Goal: Use online tool/utility: Utilize a website feature to perform a specific function

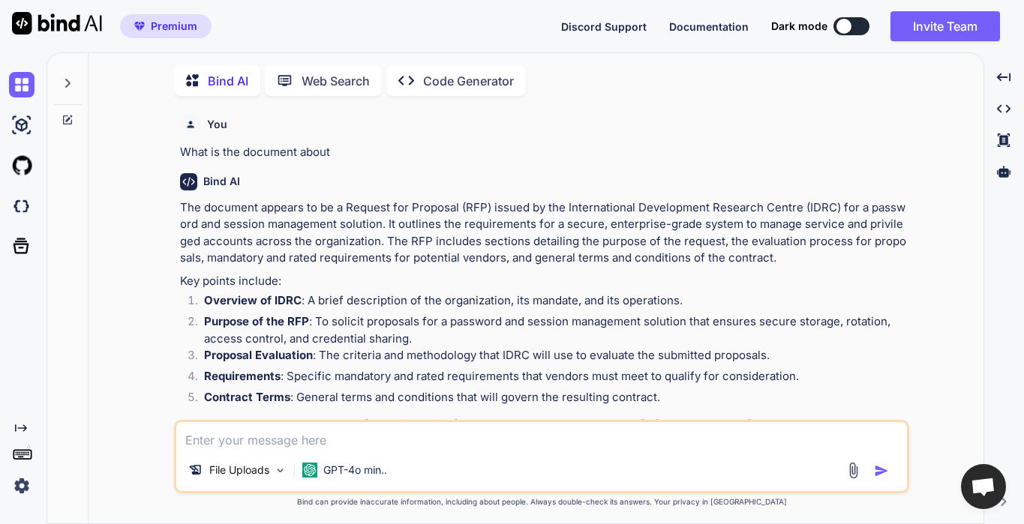
scroll to position [1146, 0]
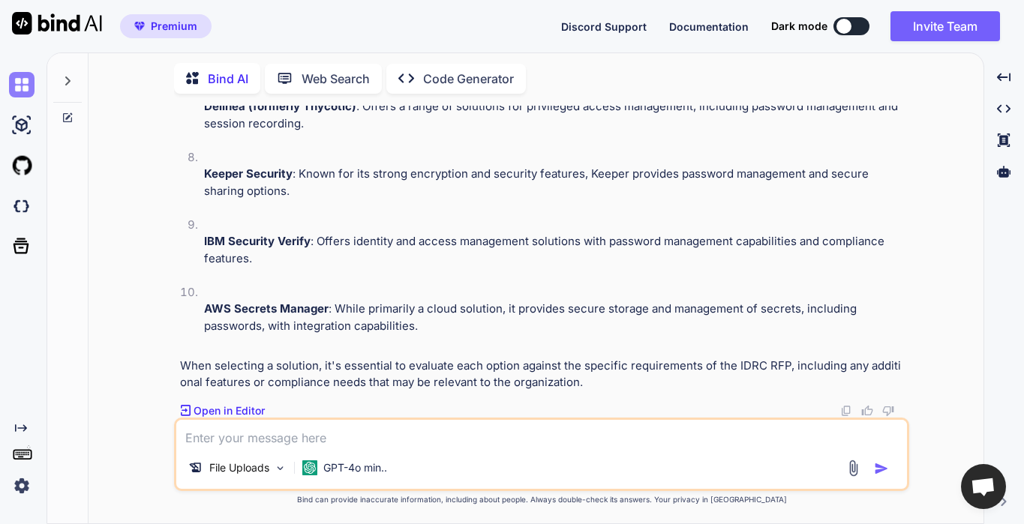
click at [23, 90] on img at bounding box center [22, 85] width 26 height 26
type textarea "x"
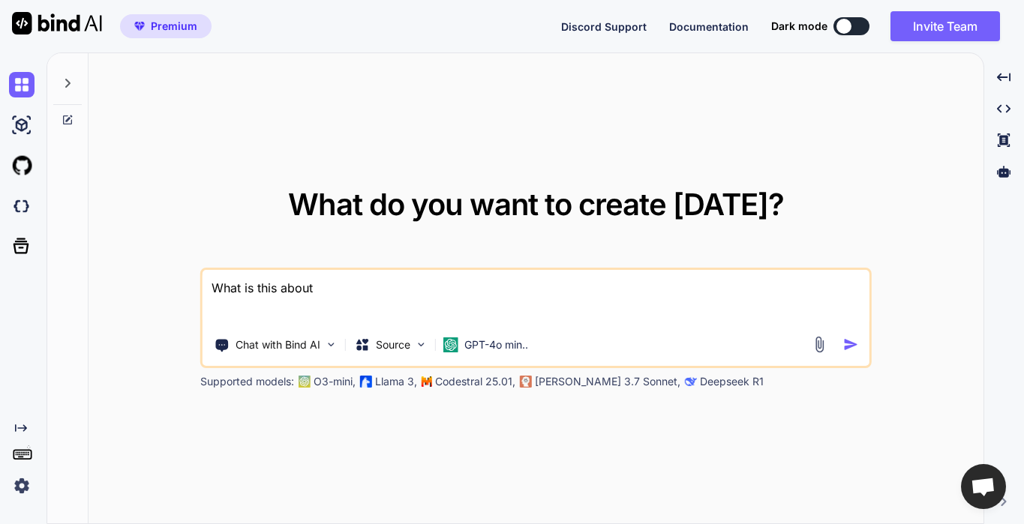
drag, startPoint x: 376, startPoint y: 290, endPoint x: 192, endPoint y: 289, distance: 183.8
click at [192, 289] on div "What do you want to create [DATE]? What is this about Chat with Bind AI Source …" at bounding box center [536, 289] width 895 height 472
click at [365, 340] on icon at bounding box center [362, 344] width 12 height 11
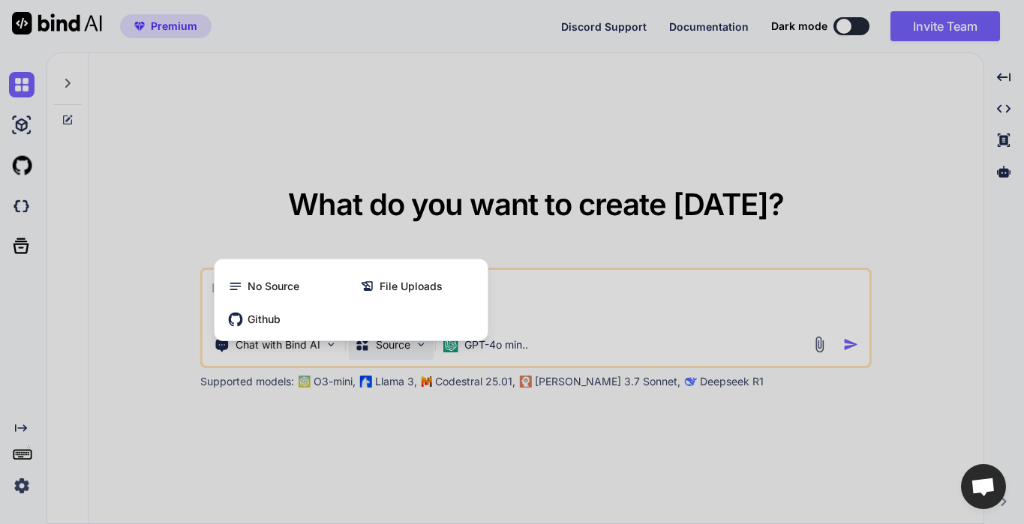
click at [554, 290] on div at bounding box center [512, 262] width 1024 height 524
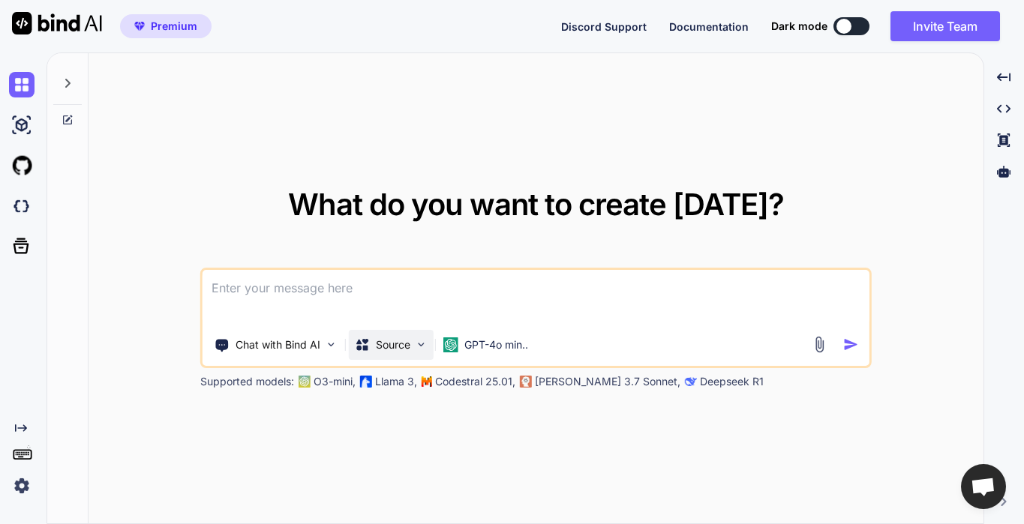
click at [387, 345] on p "Source" at bounding box center [393, 345] width 35 height 15
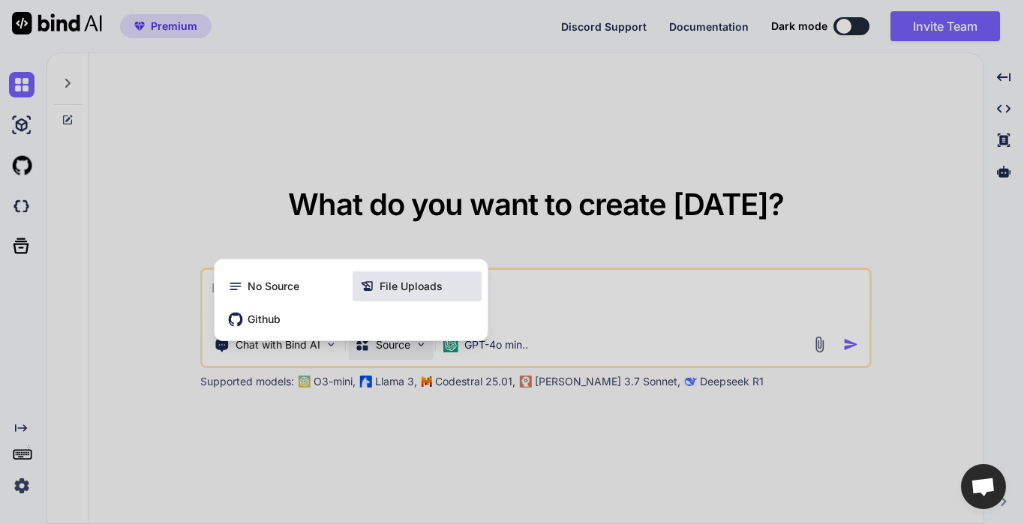
click at [412, 287] on span "File Uploads" at bounding box center [411, 286] width 63 height 15
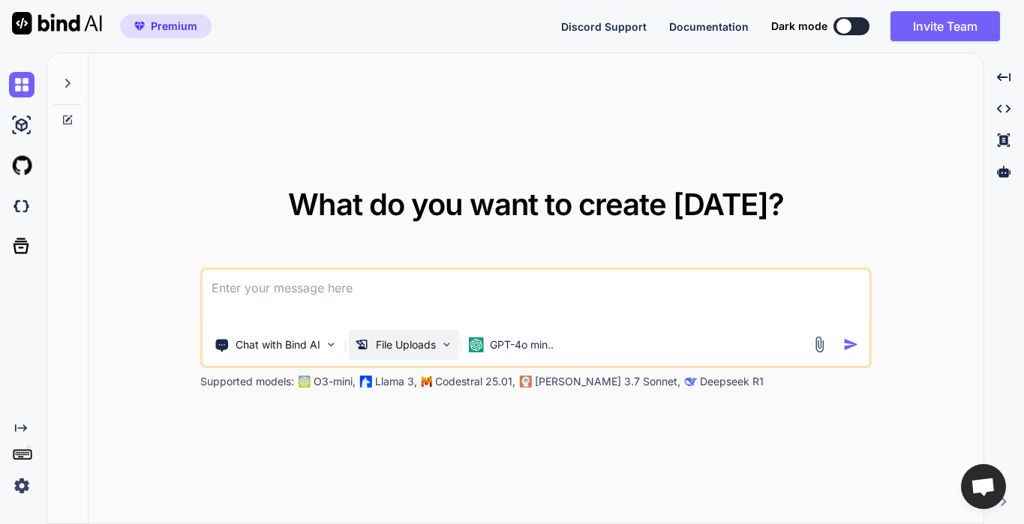
click at [393, 340] on p "File Uploads" at bounding box center [406, 345] width 60 height 15
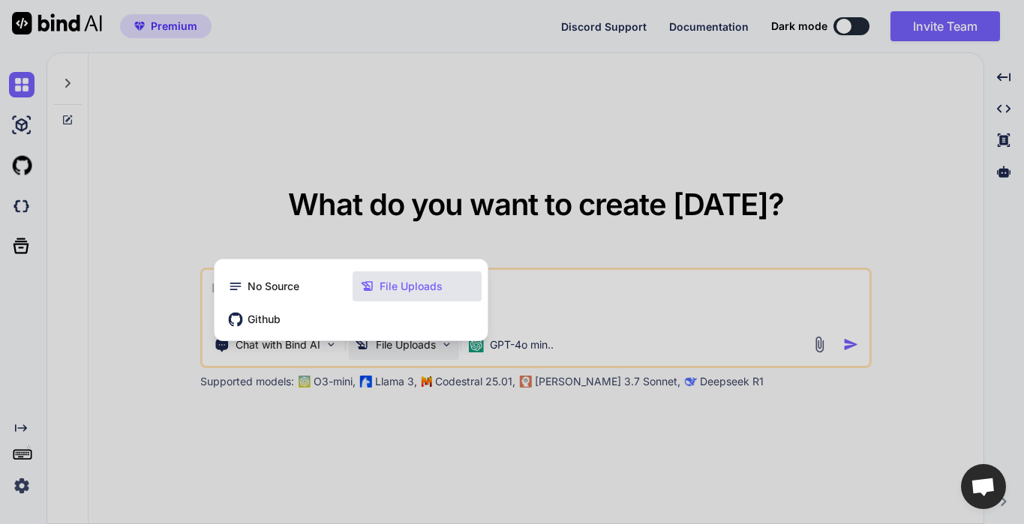
click at [666, 283] on div at bounding box center [512, 262] width 1024 height 524
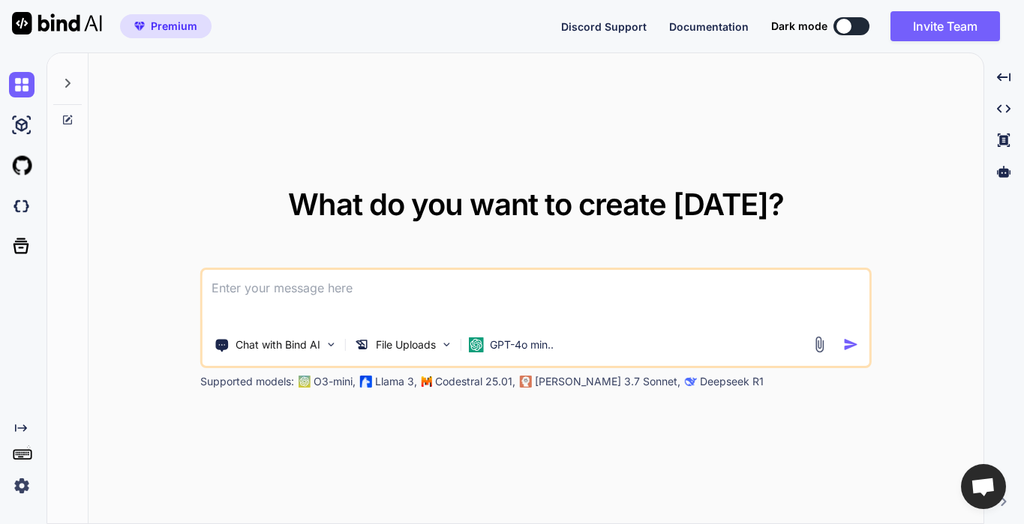
click at [815, 345] on img at bounding box center [818, 344] width 17 height 17
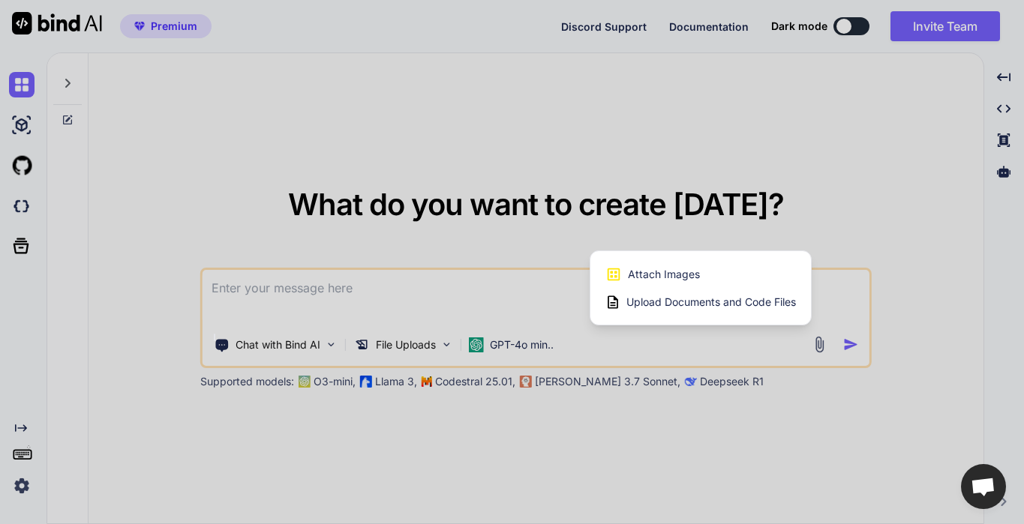
click at [736, 297] on span "Upload Documents and Code Files" at bounding box center [712, 302] width 170 height 15
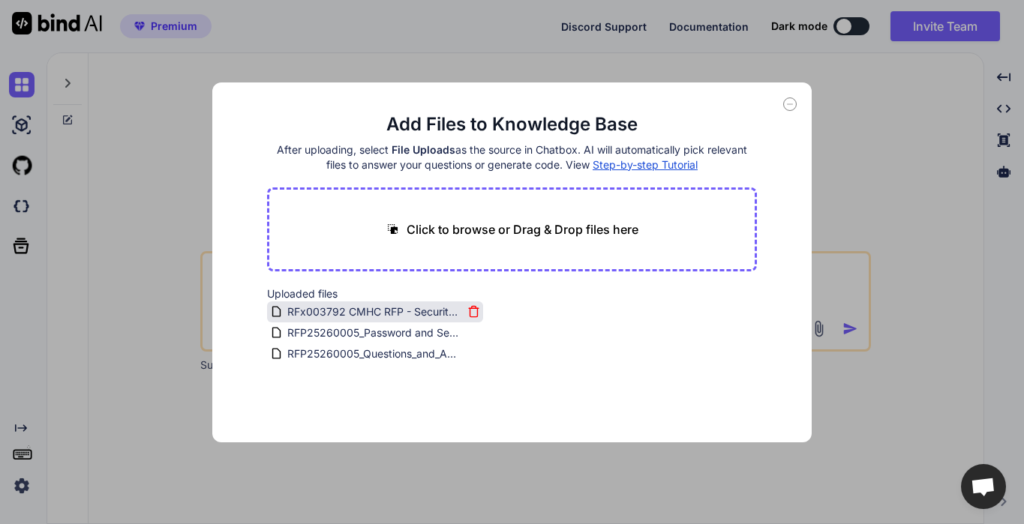
click at [472, 307] on icon at bounding box center [474, 307] width 5 height 2
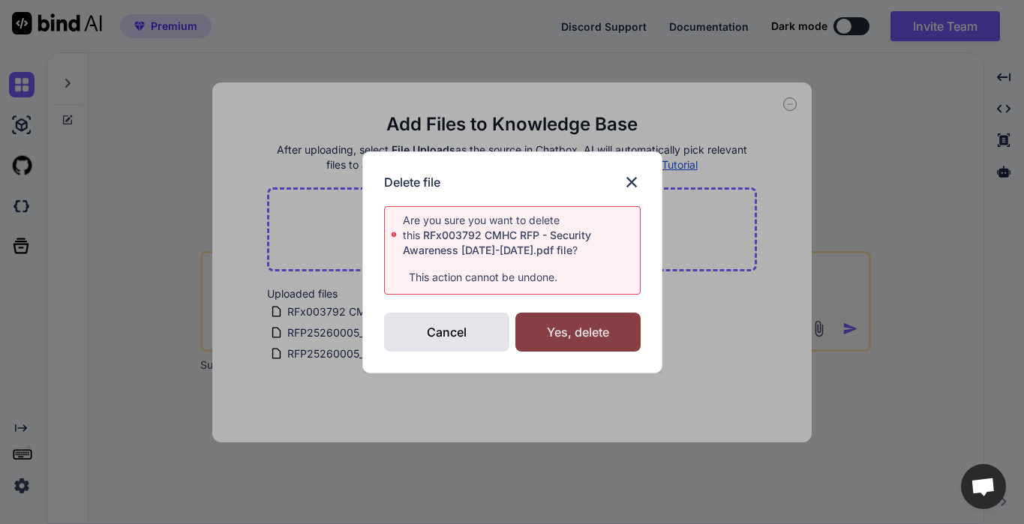
click at [540, 329] on div "Yes, delete" at bounding box center [577, 332] width 125 height 39
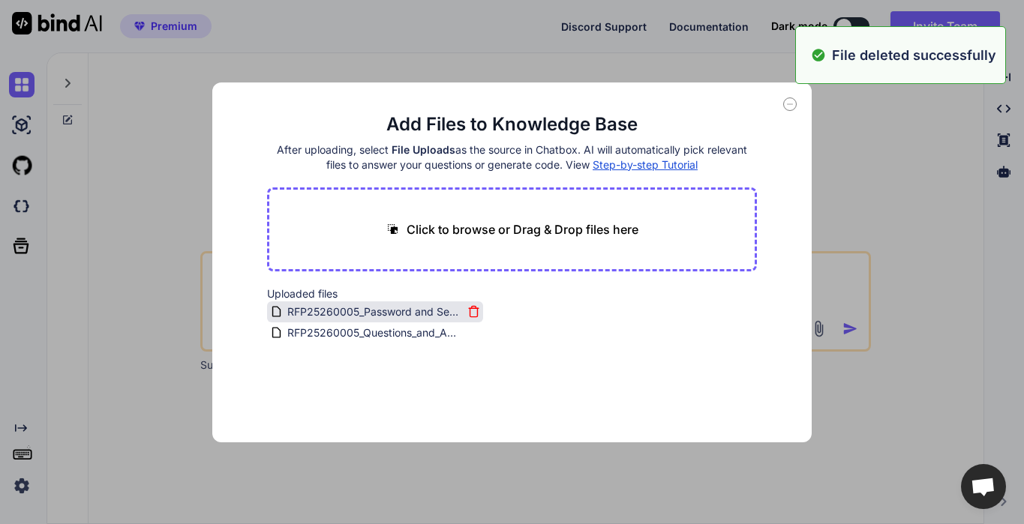
click at [472, 310] on icon at bounding box center [473, 311] width 13 height 13
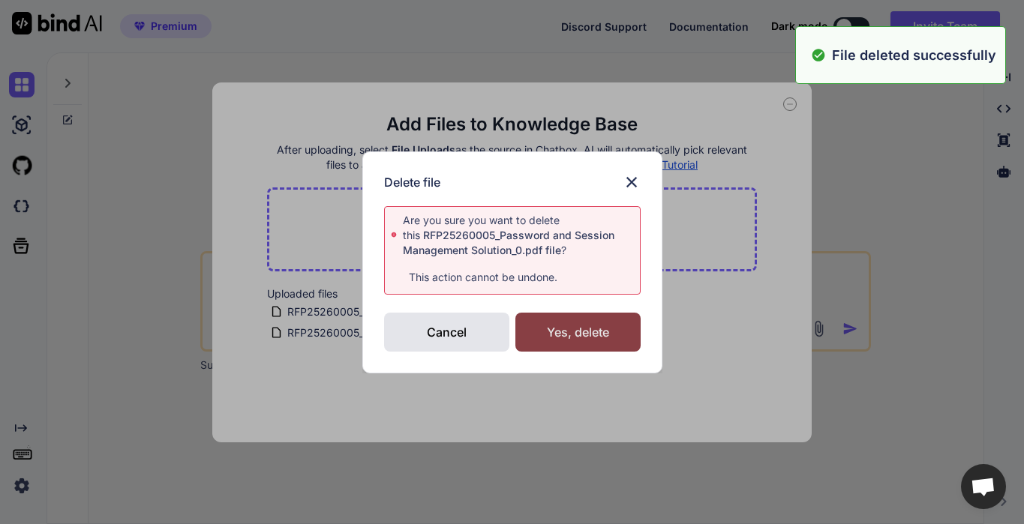
click at [571, 332] on div "Yes, delete" at bounding box center [577, 332] width 125 height 39
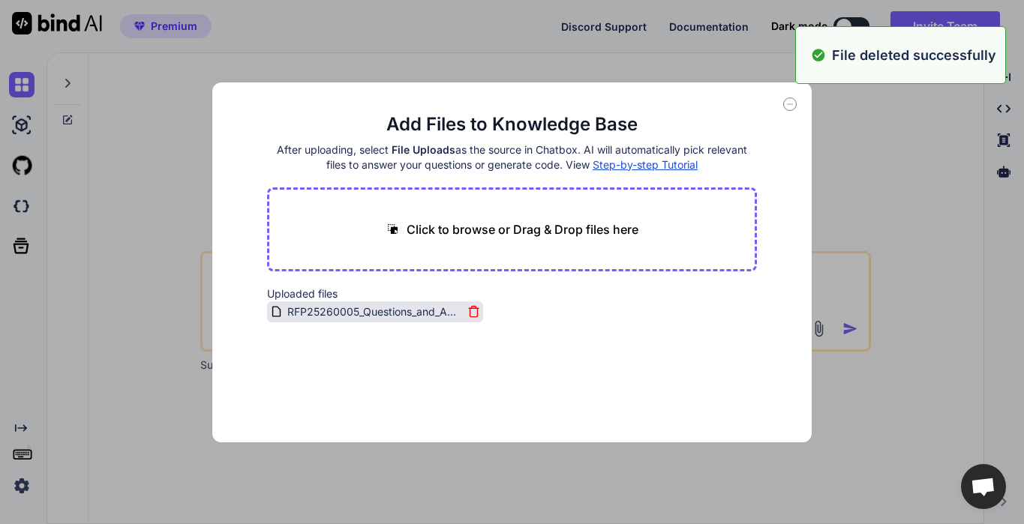
click at [472, 311] on icon at bounding box center [473, 311] width 13 height 13
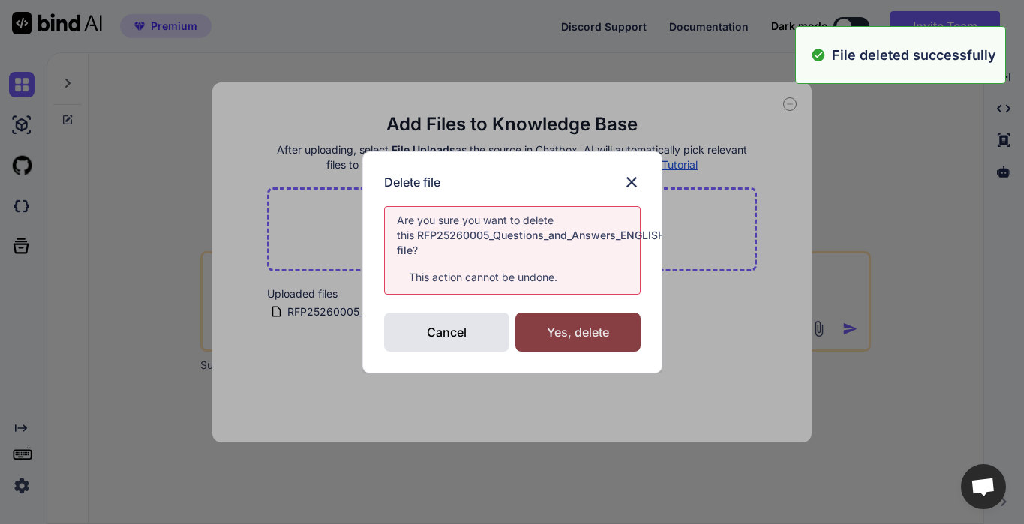
click at [563, 333] on div "Yes, delete" at bounding box center [577, 332] width 125 height 39
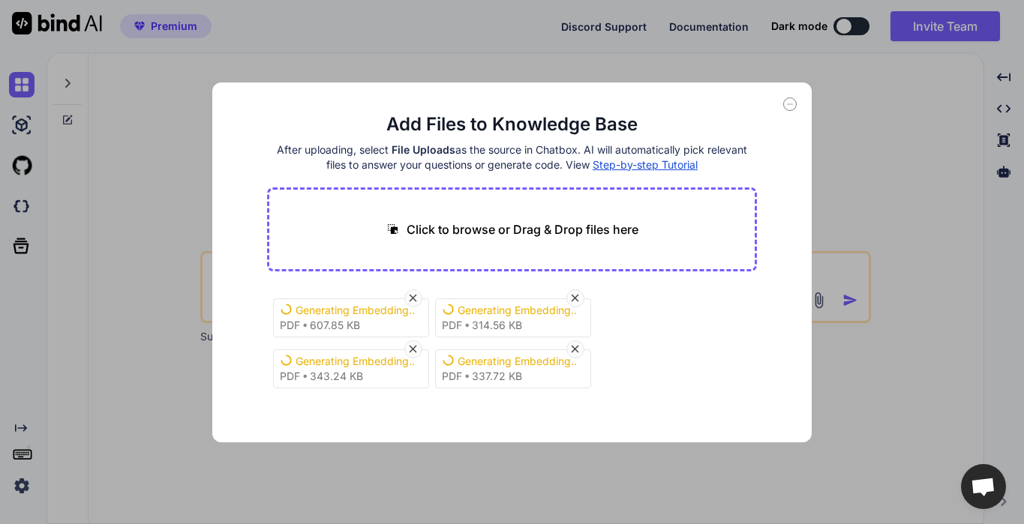
click at [637, 380] on div "Generating Embedding... pdf 607.85 KB Generating Embedding... pdf 314.56 KB Gen…" at bounding box center [512, 341] width 490 height 108
click at [645, 336] on div "Generating Embedding... pdf 607.85 KB Generating Embedding... pdf 314.56 KB Gen…" at bounding box center [512, 341] width 490 height 108
click at [685, 308] on div "Generating Embedding... pdf 607.85 KB Generating Embedding... pdf 314.56 KB Gen…" at bounding box center [512, 341] width 490 height 108
click at [791, 110] on icon at bounding box center [790, 105] width 14 height 14
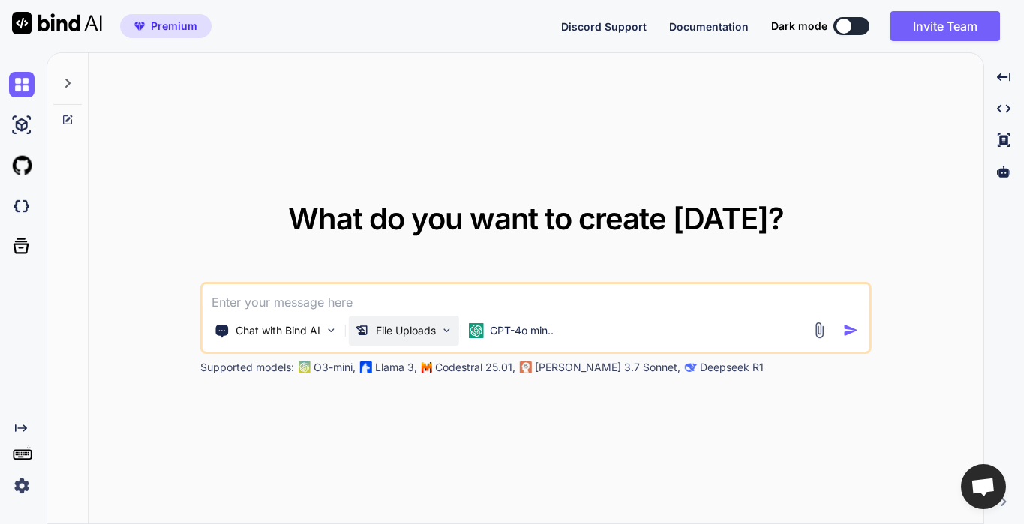
click at [390, 327] on p "File Uploads" at bounding box center [406, 330] width 60 height 15
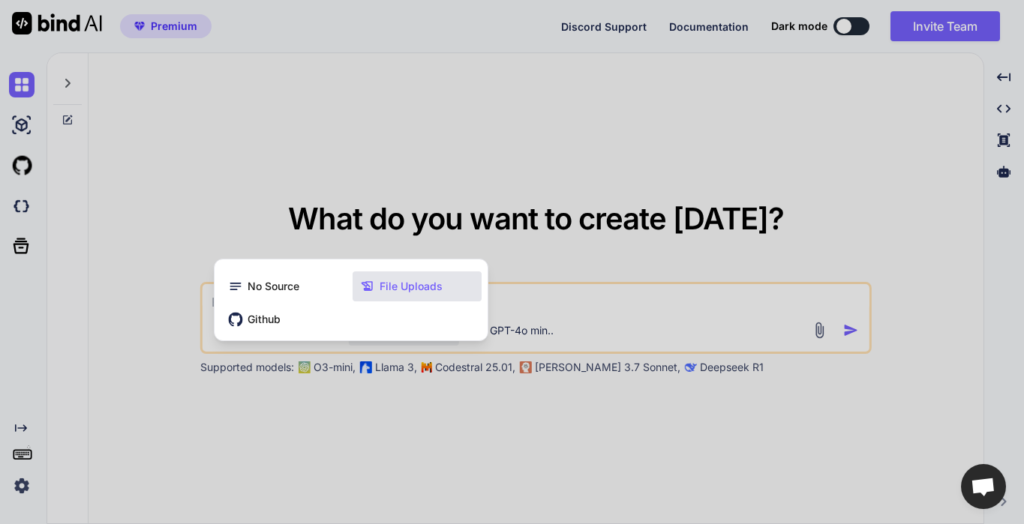
click at [561, 305] on div at bounding box center [512, 262] width 1024 height 524
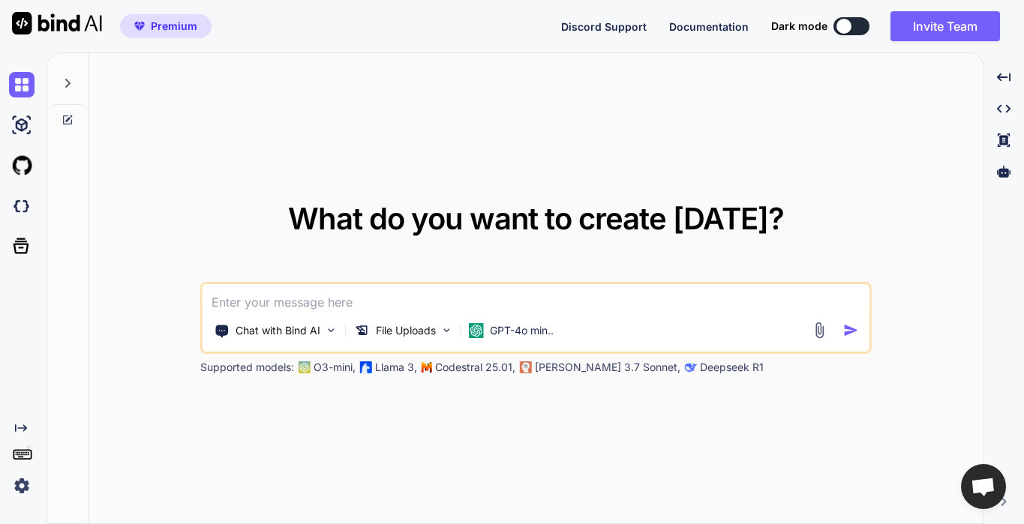
click at [814, 335] on img at bounding box center [818, 330] width 17 height 17
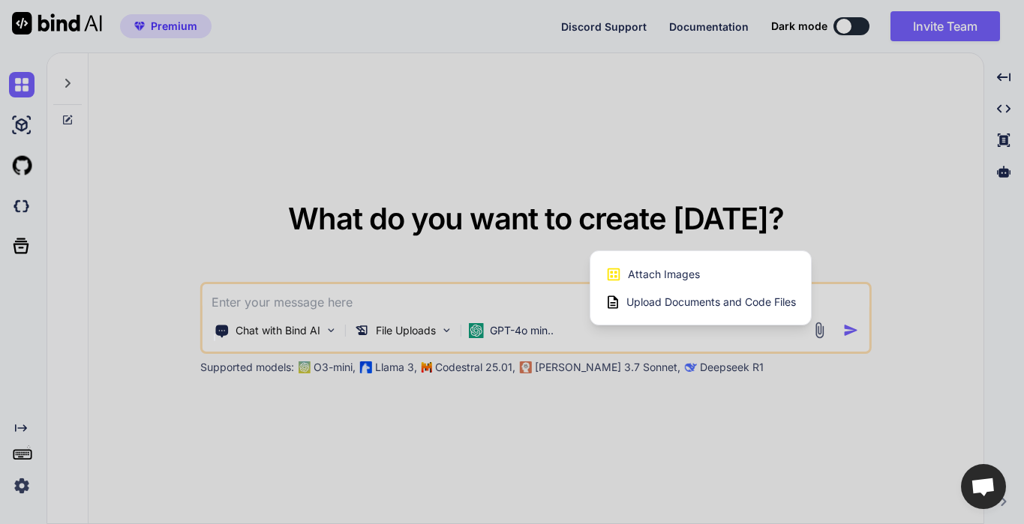
click at [754, 297] on span "Upload Documents and Code Files" at bounding box center [712, 302] width 170 height 15
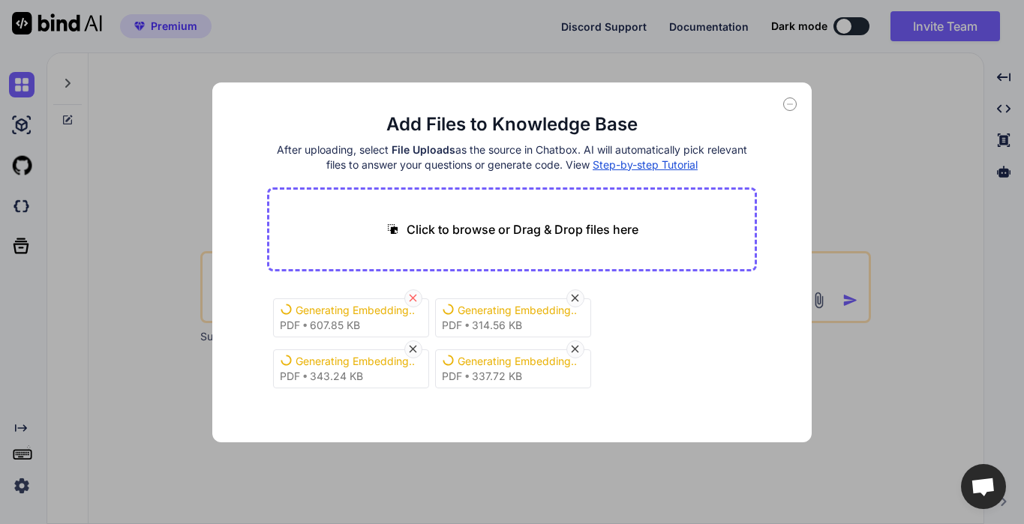
click at [415, 303] on icon at bounding box center [413, 298] width 13 height 13
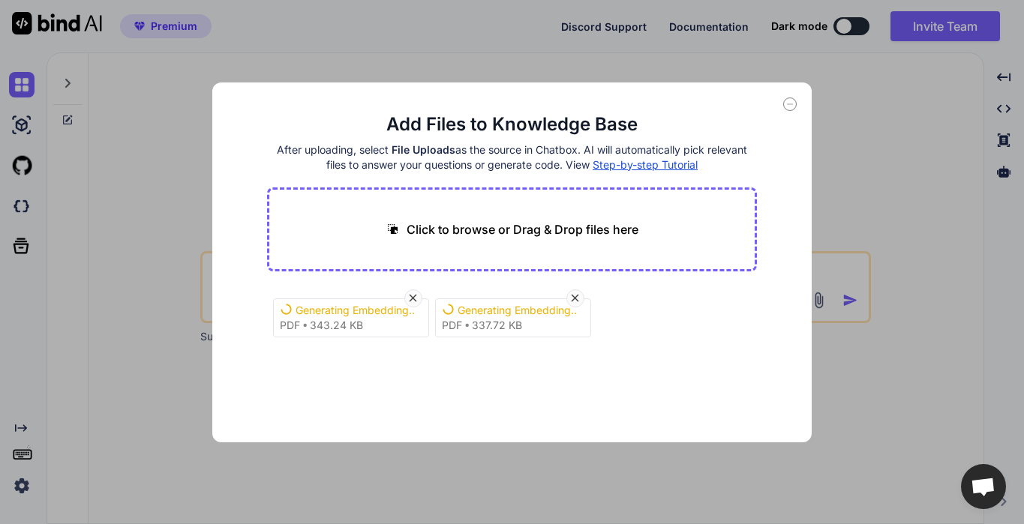
click at [415, 303] on icon at bounding box center [413, 298] width 13 height 13
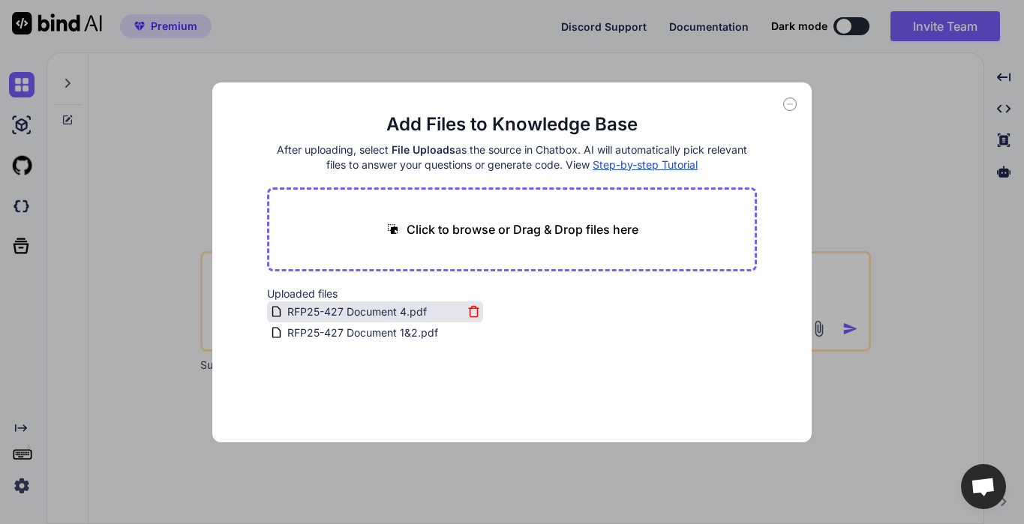
click at [472, 309] on icon at bounding box center [473, 311] width 13 height 13
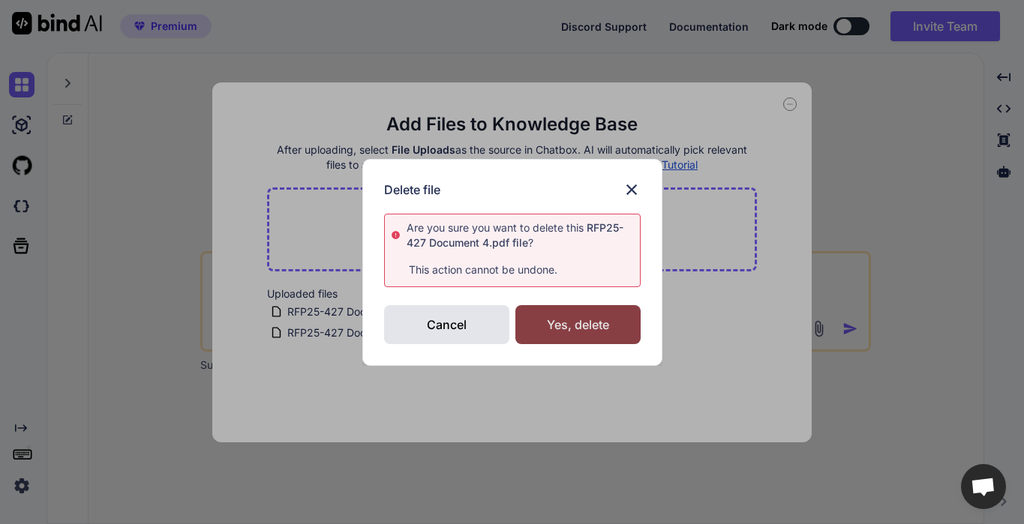
click at [552, 323] on div "Yes, delete" at bounding box center [577, 324] width 125 height 39
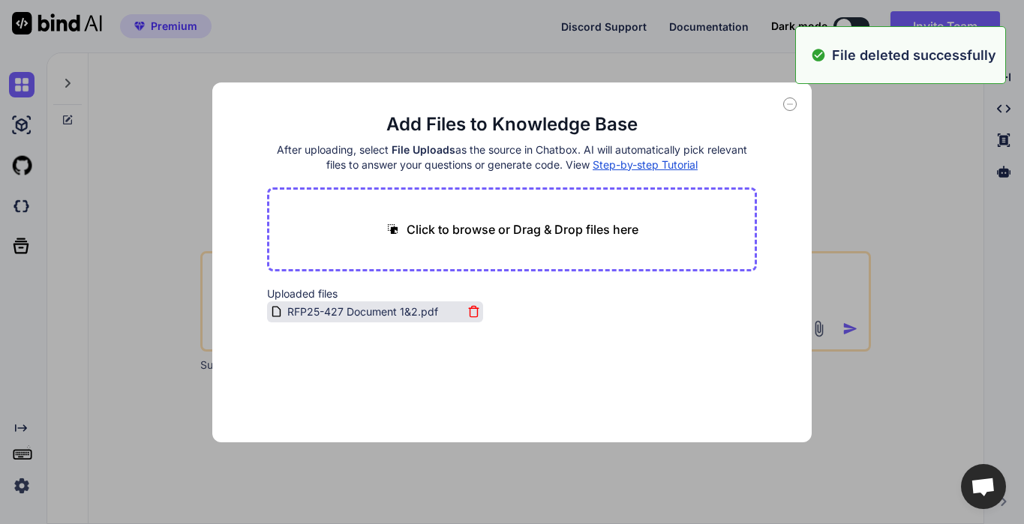
click at [467, 311] on icon at bounding box center [473, 311] width 13 height 13
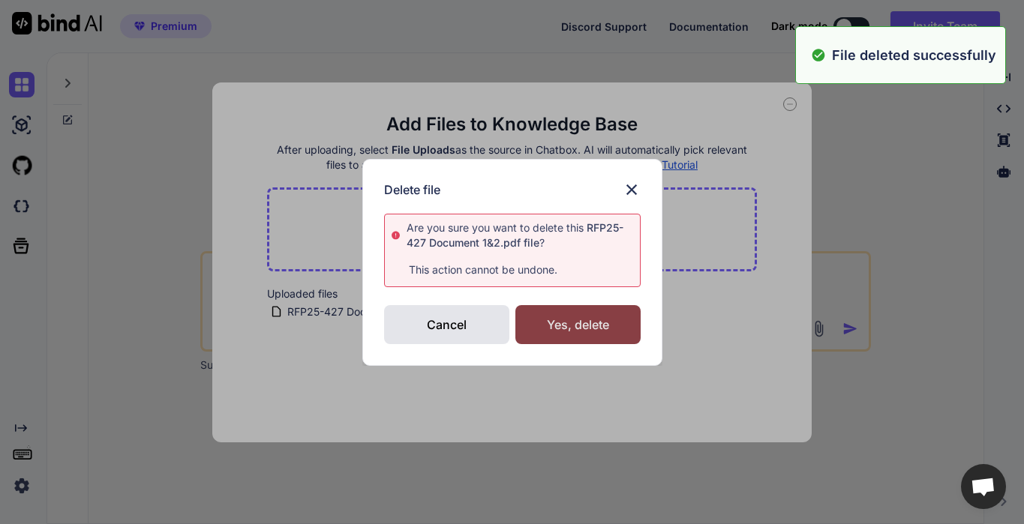
click at [572, 326] on div "Yes, delete" at bounding box center [577, 324] width 125 height 39
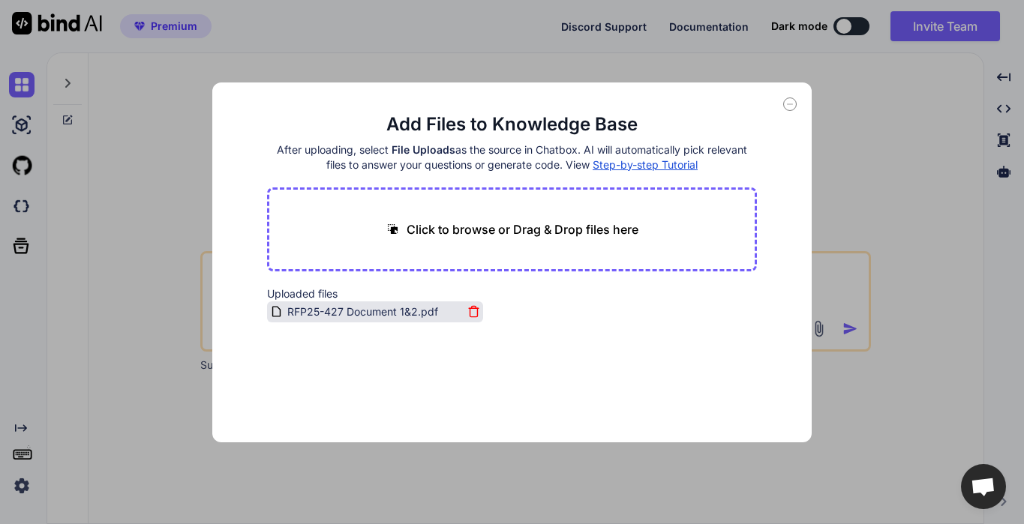
click at [473, 307] on icon at bounding box center [473, 311] width 13 height 13
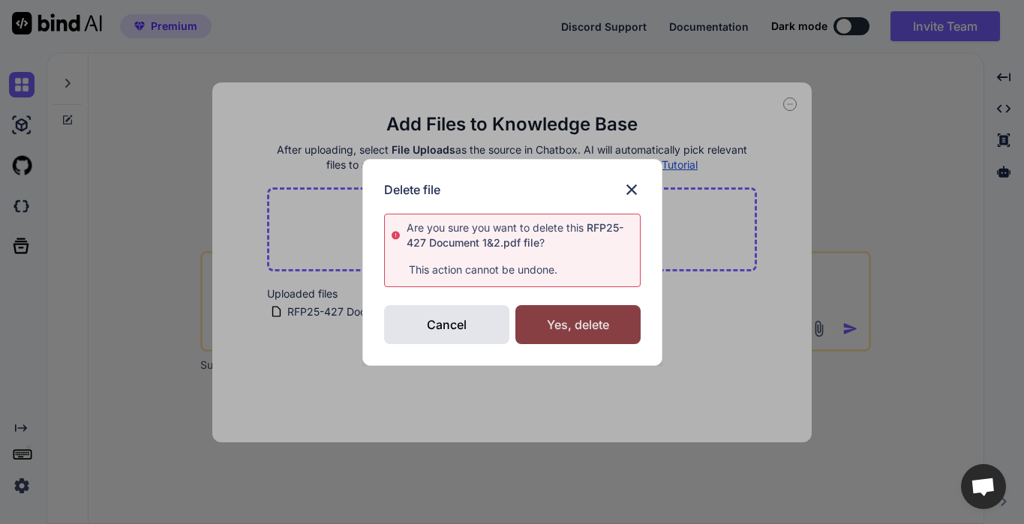
click at [549, 326] on div "Yes, delete" at bounding box center [577, 324] width 125 height 39
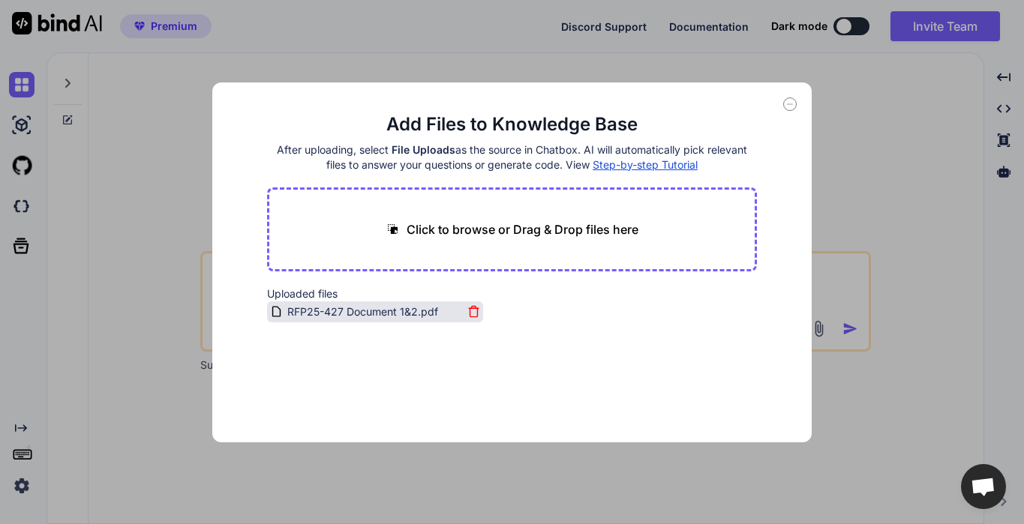
click at [472, 311] on icon at bounding box center [473, 311] width 13 height 13
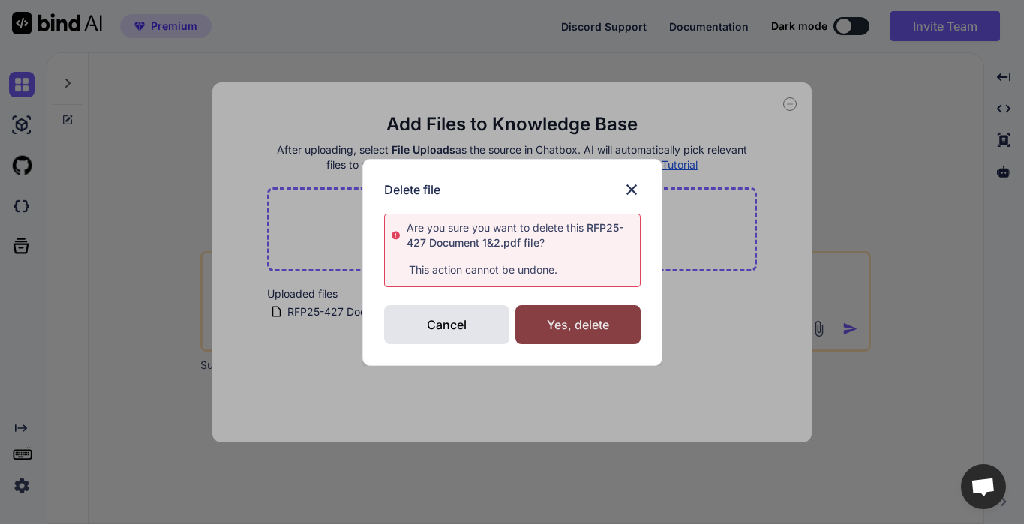
click at [574, 324] on div "Yes, delete" at bounding box center [577, 324] width 125 height 39
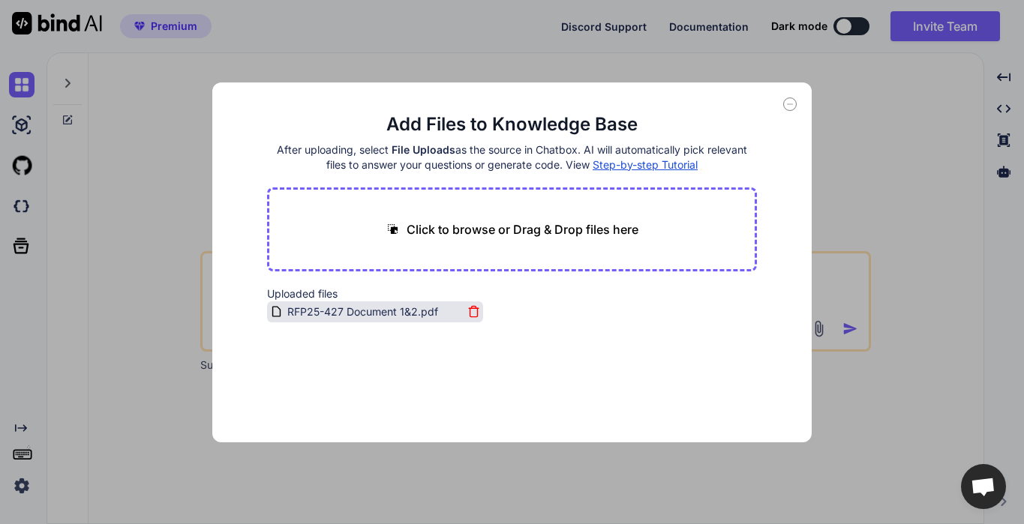
click at [467, 311] on icon at bounding box center [473, 311] width 13 height 13
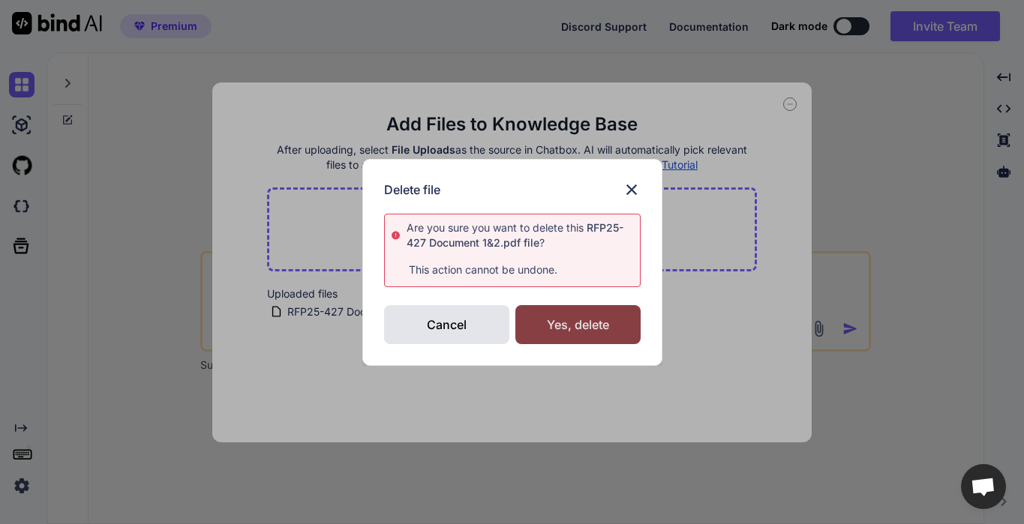
click at [551, 326] on div "Yes, delete" at bounding box center [577, 324] width 125 height 39
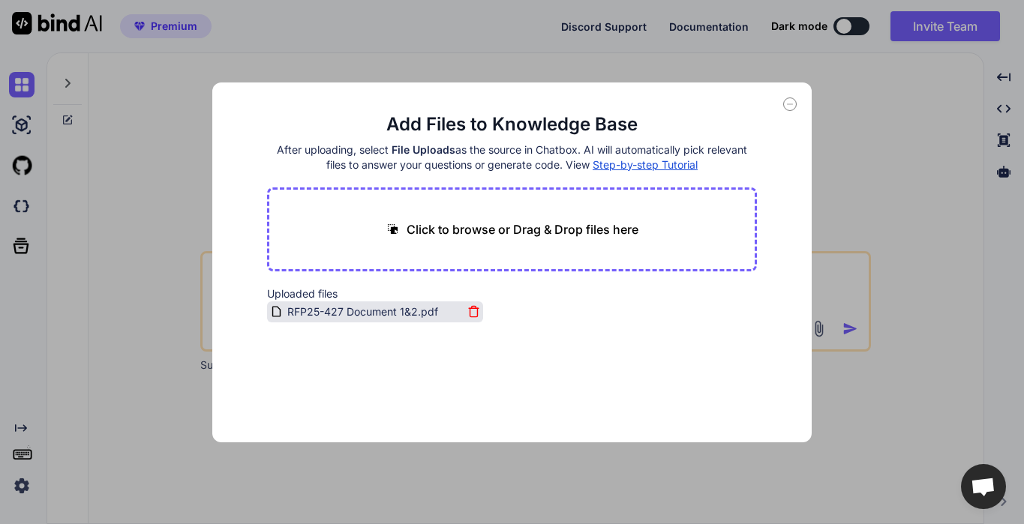
click at [474, 314] on icon at bounding box center [474, 312] width 8 height 8
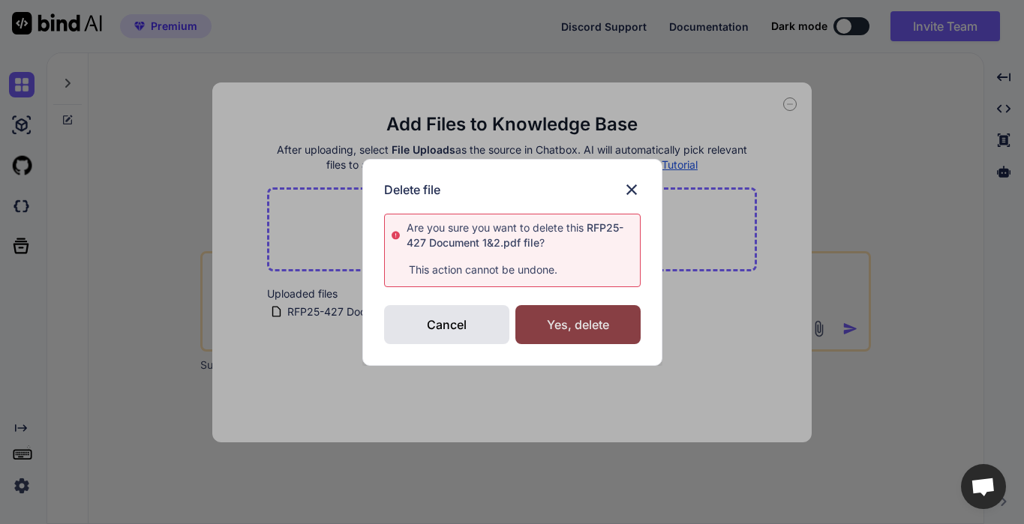
click at [575, 330] on div "Yes, delete" at bounding box center [577, 324] width 125 height 39
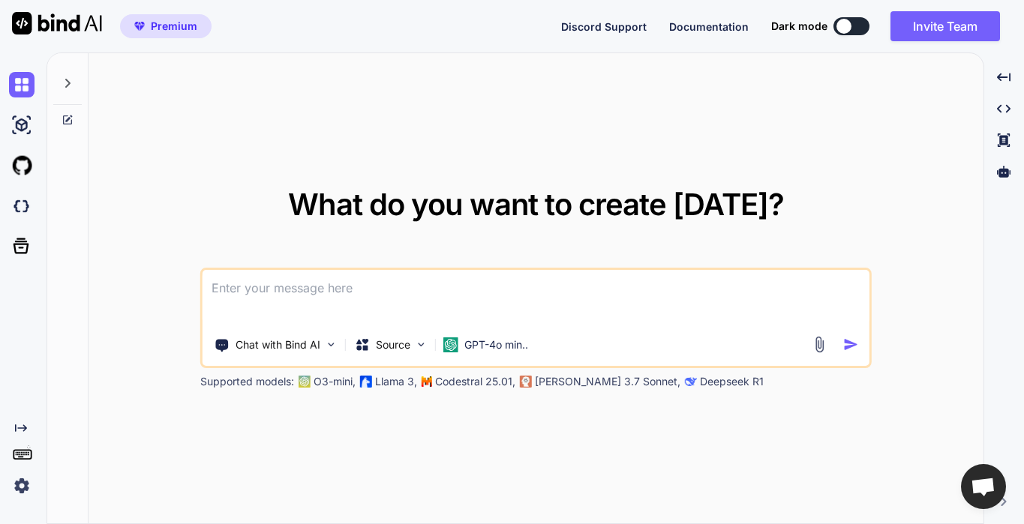
click at [825, 347] on img at bounding box center [818, 344] width 17 height 17
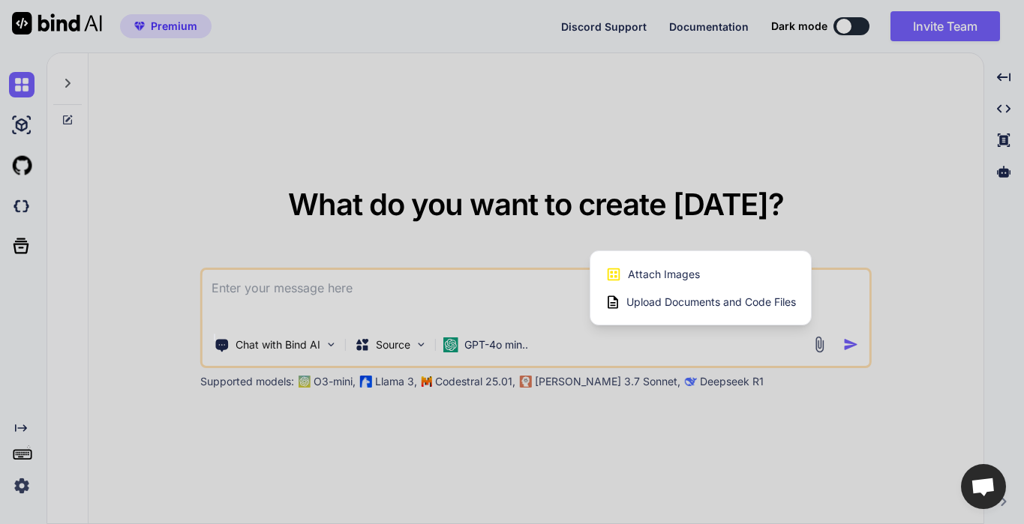
click at [758, 302] on span "Upload Documents and Code Files" at bounding box center [712, 302] width 170 height 15
type textarea "x"
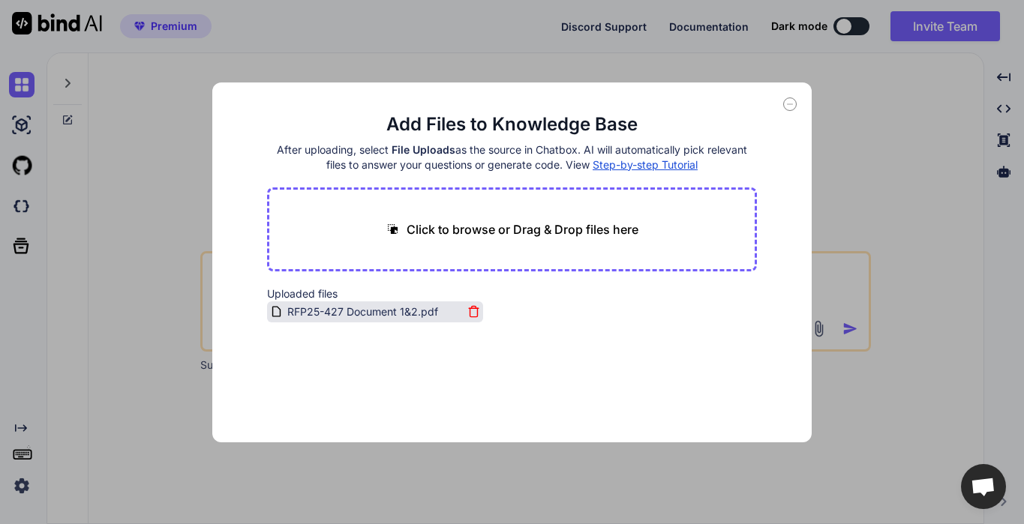
click at [469, 313] on icon at bounding box center [473, 311] width 13 height 13
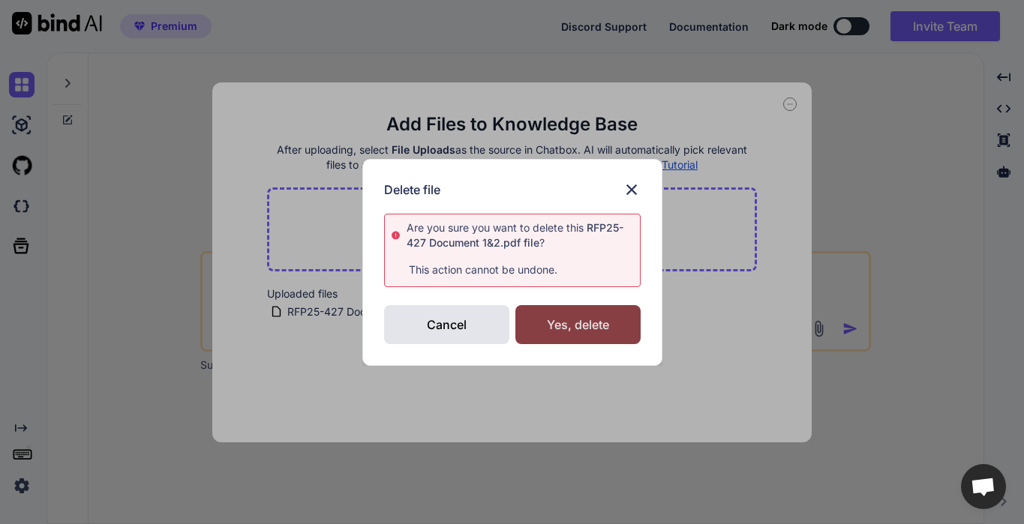
click at [544, 327] on div "Yes, delete" at bounding box center [577, 324] width 125 height 39
